Goal: Task Accomplishment & Management: Use online tool/utility

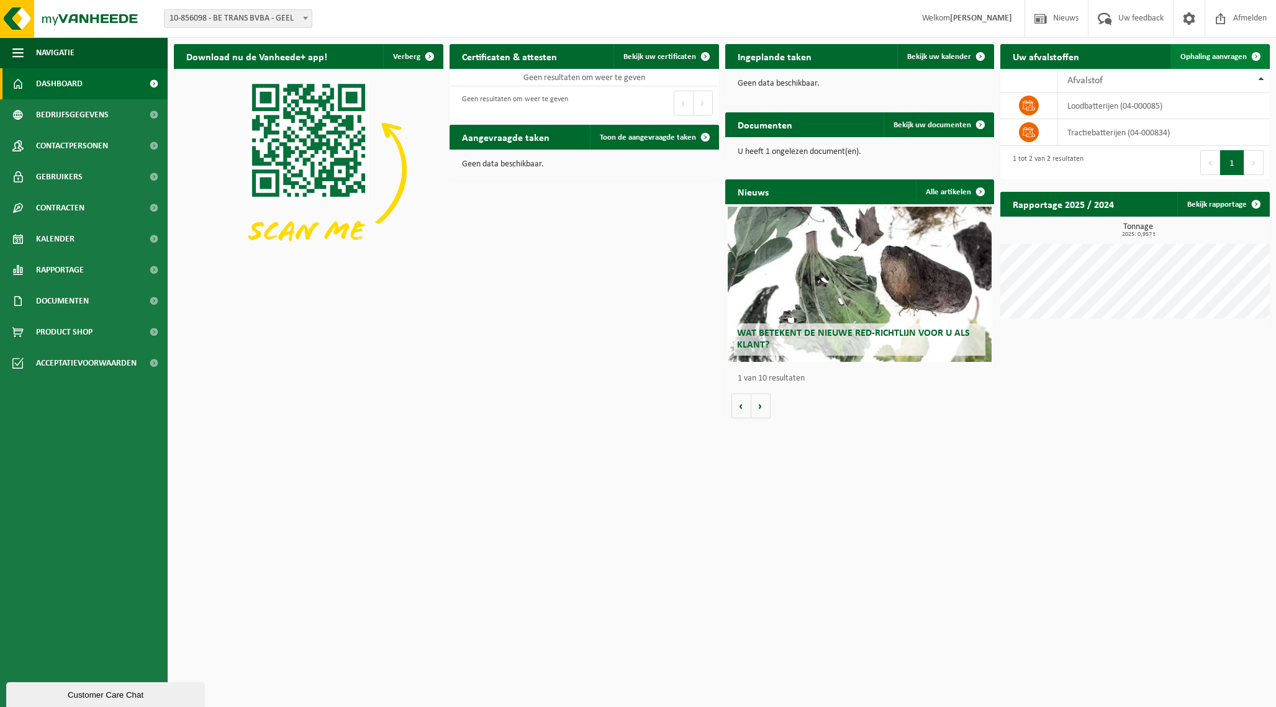
click at [1220, 56] on span "Ophaling aanvragen" at bounding box center [1214, 57] width 66 height 8
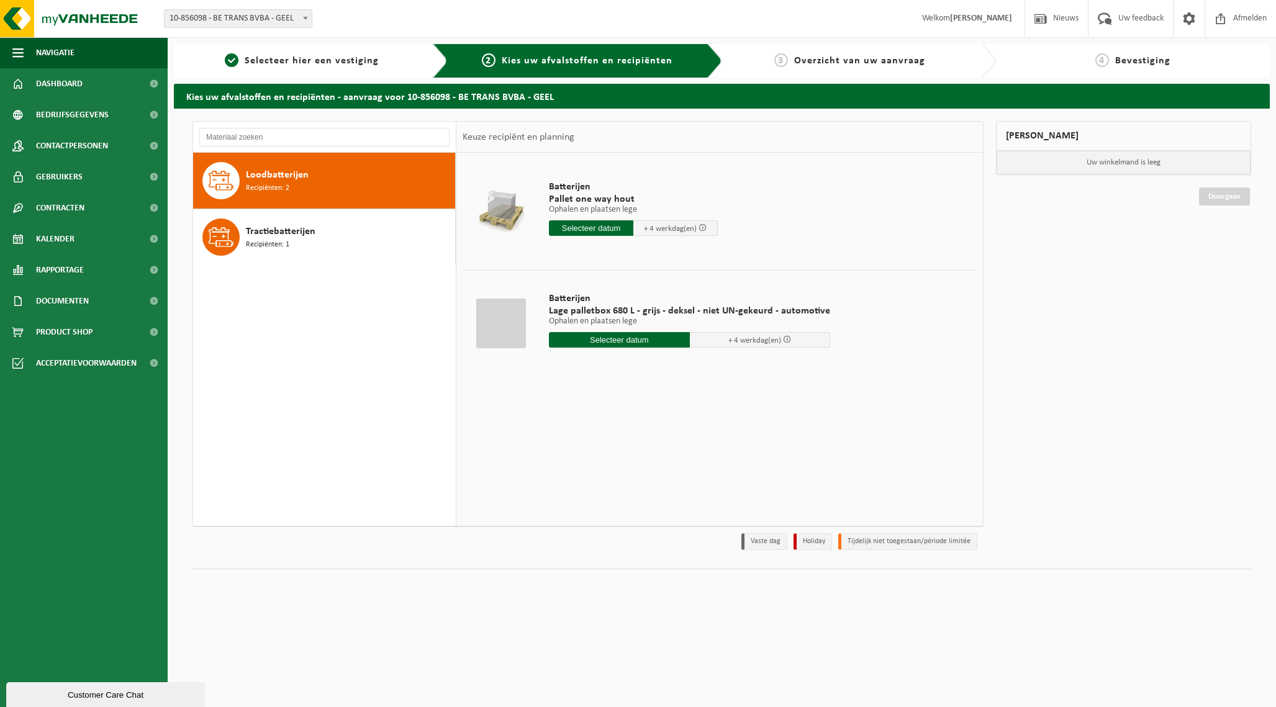
click at [302, 188] on div "Loodbatterijen Recipiënten: 2" at bounding box center [349, 180] width 206 height 37
click at [601, 338] on input "text" at bounding box center [619, 340] width 141 height 16
click at [558, 428] on div "6" at bounding box center [561, 430] width 22 height 20
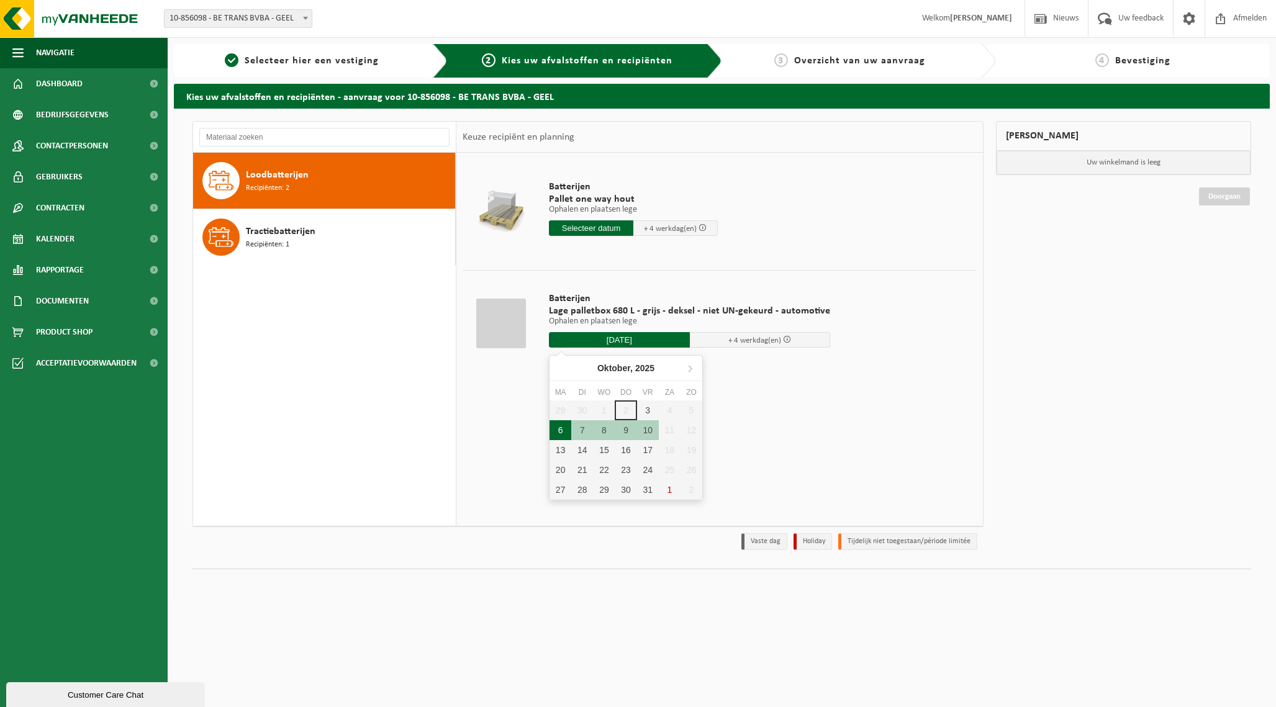
type input "Van 2025-10-06"
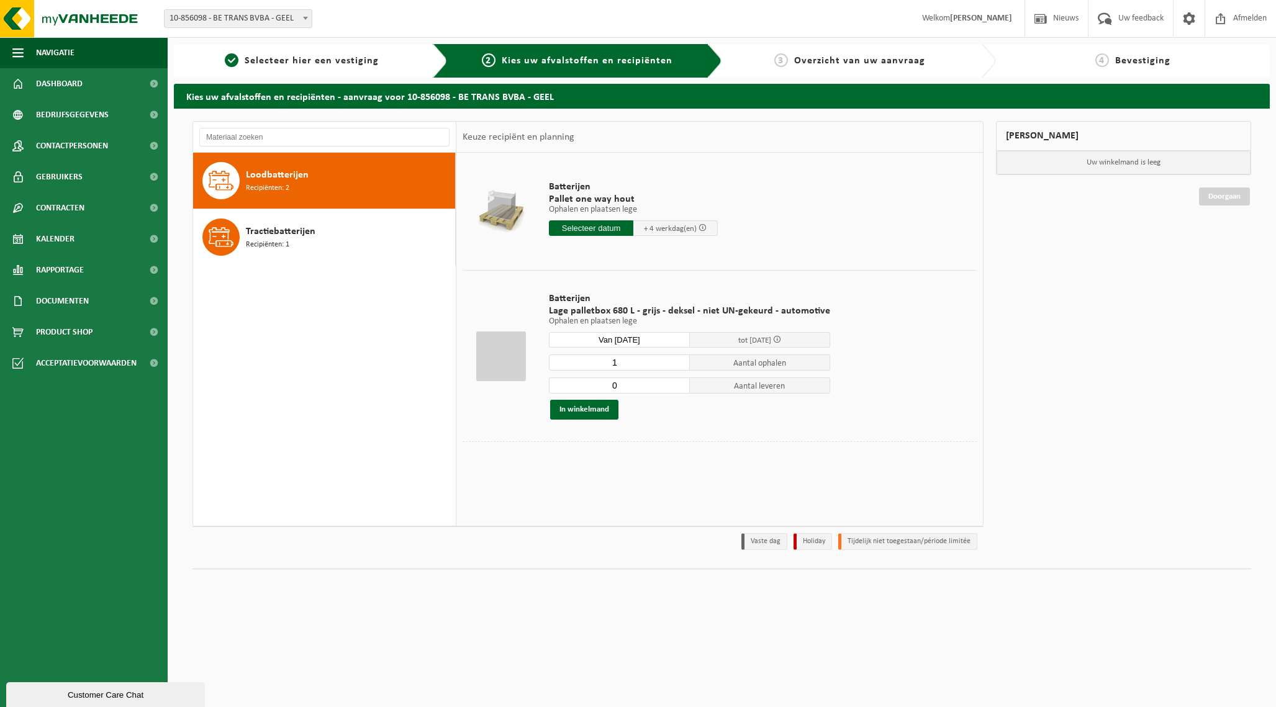
type input "0"
click at [676, 389] on input "0" at bounding box center [619, 386] width 141 height 16
click at [576, 412] on button "In winkelmand" at bounding box center [584, 410] width 68 height 20
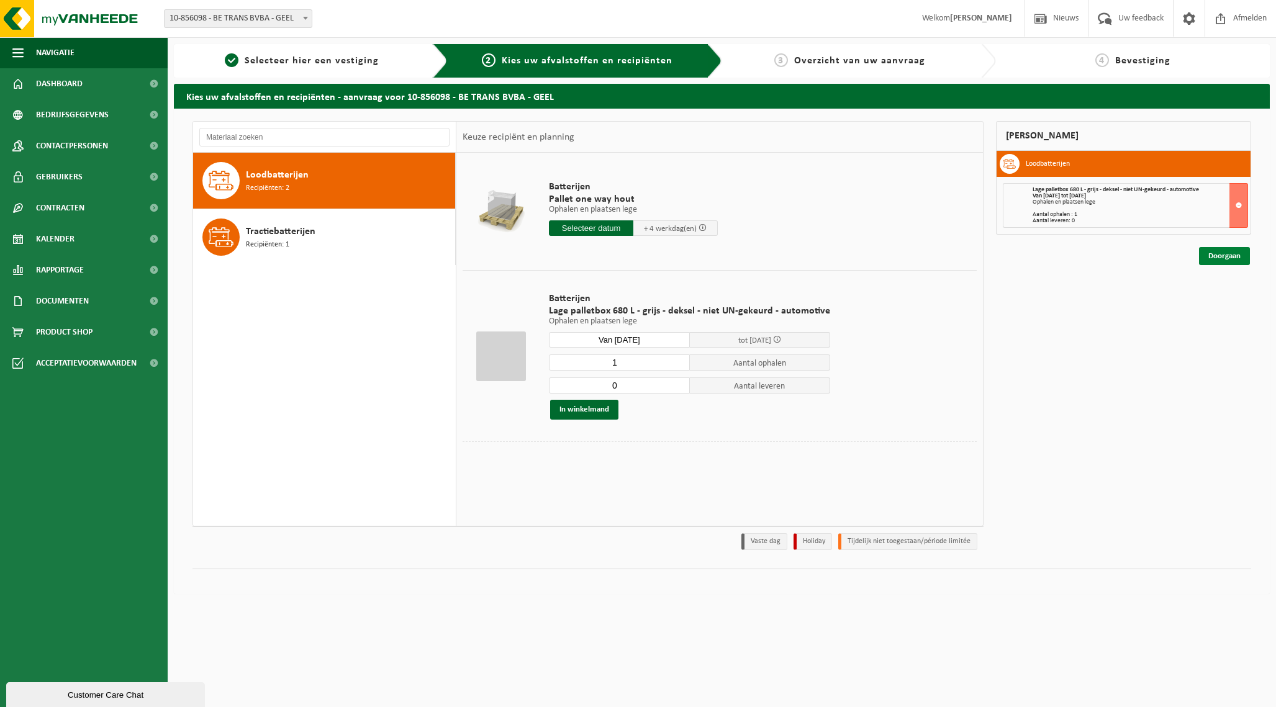
click at [1220, 257] on link "Doorgaan" at bounding box center [1224, 256] width 51 height 18
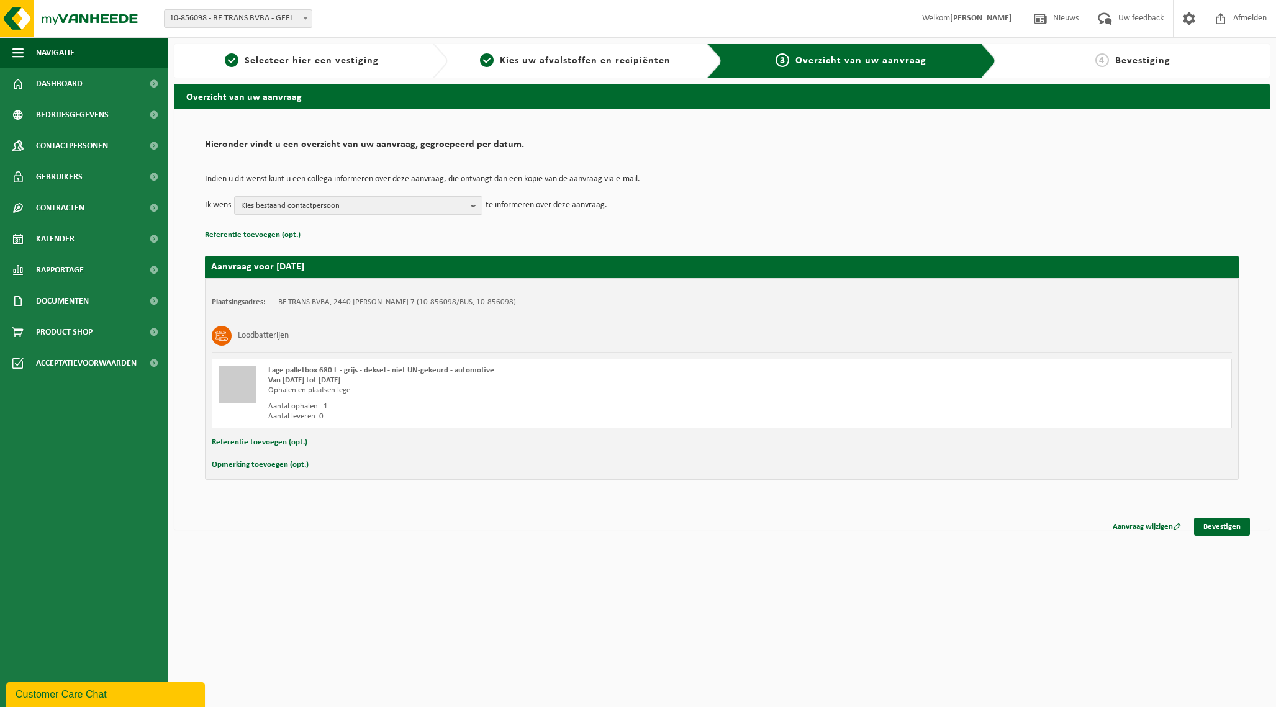
click at [270, 442] on button "Referentie toevoegen (opt.)" at bounding box center [260, 443] width 96 height 16
click at [340, 443] on input "text" at bounding box center [746, 444] width 947 height 19
type input "BEG 202540.0411"
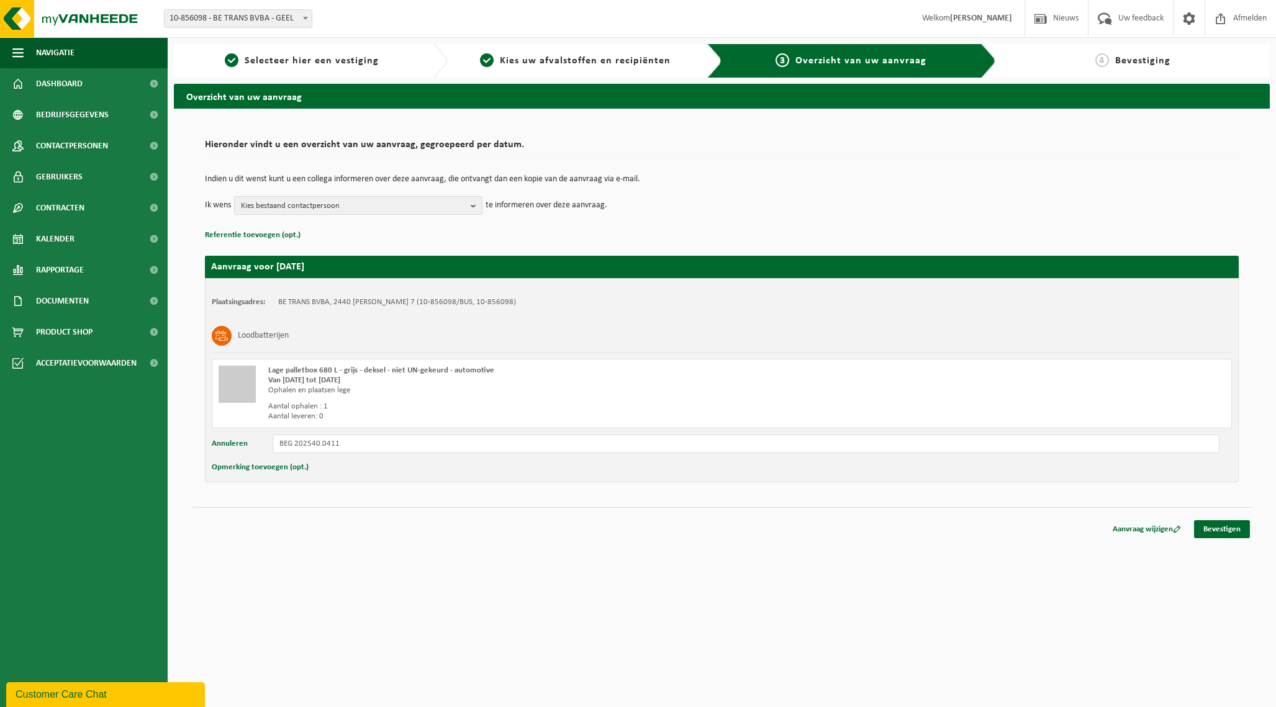
click at [308, 17] on span at bounding box center [305, 18] width 12 height 16
click at [1239, 22] on span "Afmelden" at bounding box center [1250, 18] width 40 height 37
